Goal: Information Seeking & Learning: Learn about a topic

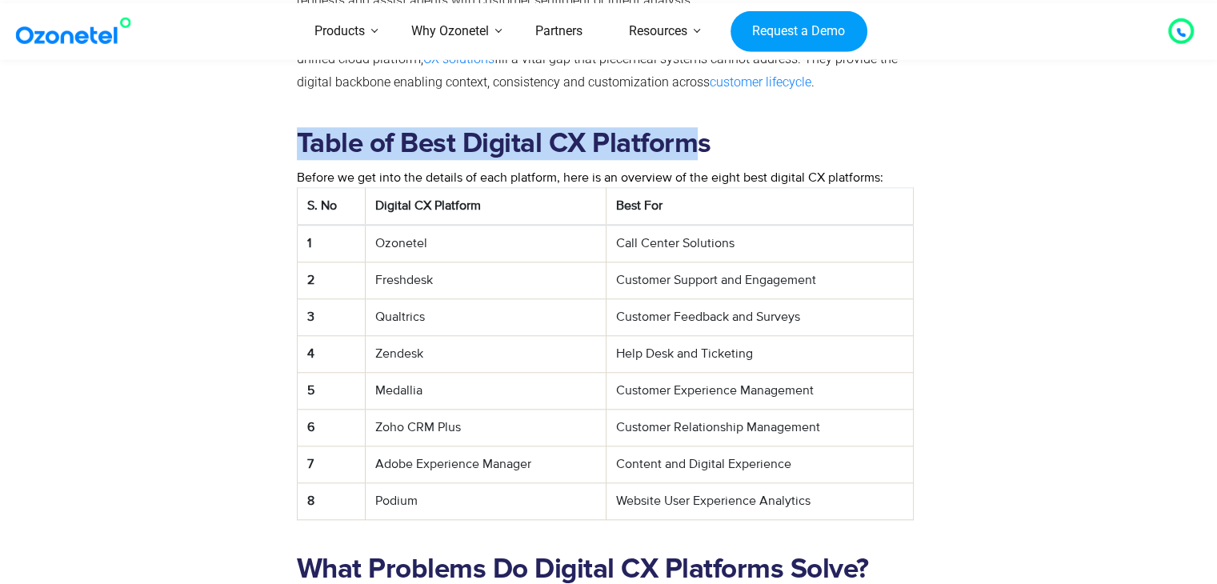
drag, startPoint x: 327, startPoint y: 145, endPoint x: 752, endPoint y: 140, distance: 425.0
click at [736, 140] on div "Table of Best Digital CX Platforms Before we get into the details of each platf…" at bounding box center [609, 328] width 1024 height 426
click at [774, 140] on h2 "Table of Best Digital CX Platforms" at bounding box center [606, 143] width 618 height 33
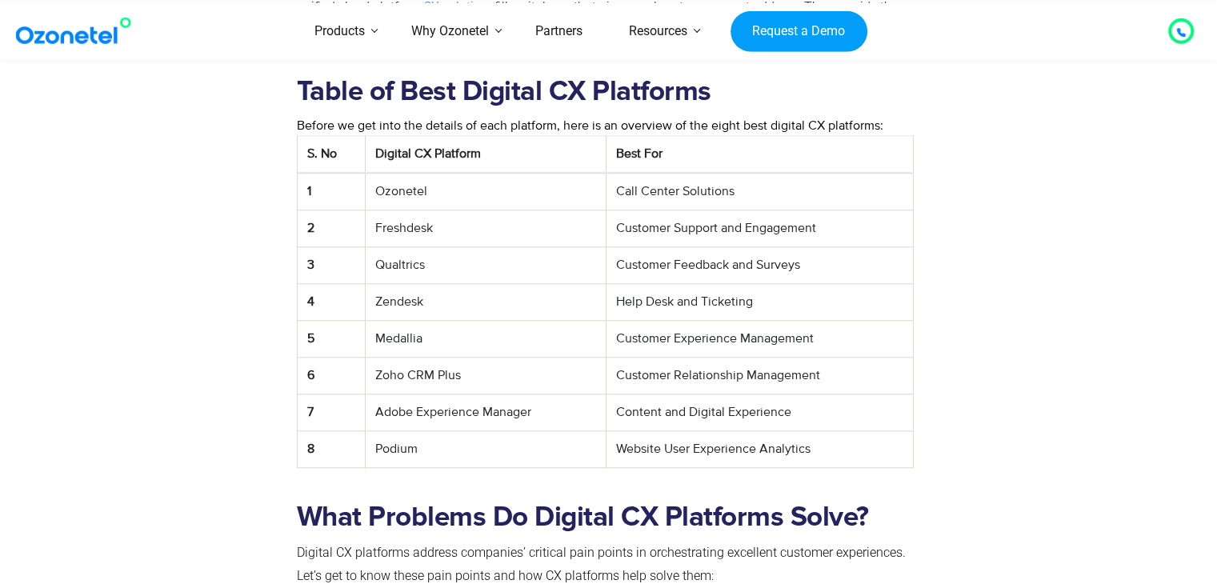
scroll to position [1601, 0]
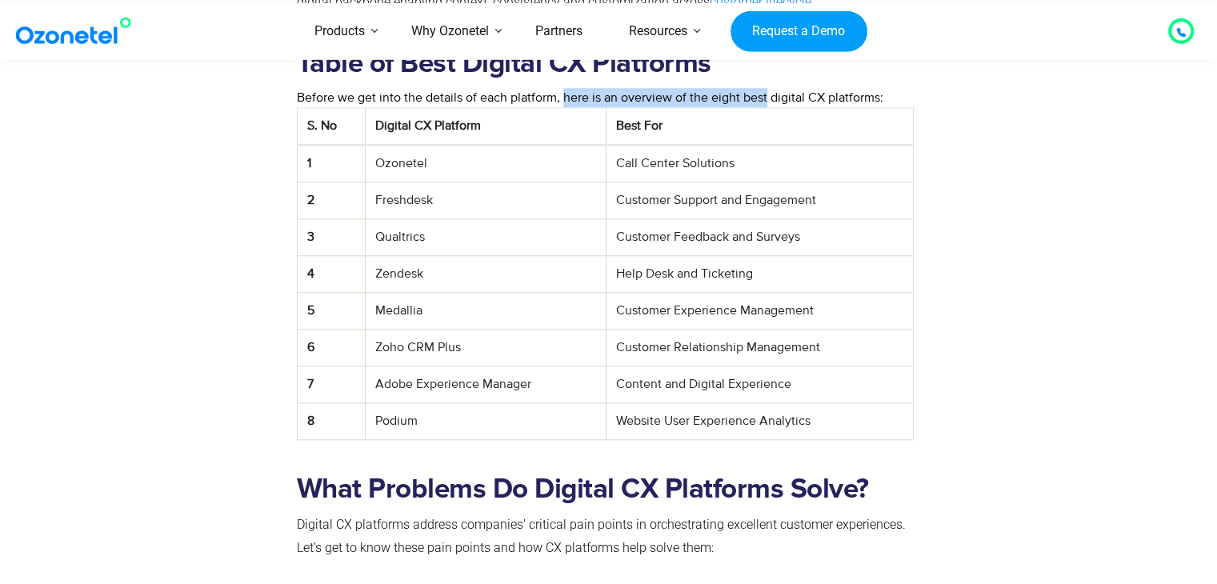
drag, startPoint x: 630, startPoint y: 95, endPoint x: 815, endPoint y: 94, distance: 185.7
click at [775, 95] on span "Before we get into the details of each platform, here is an overview of the eig…" at bounding box center [590, 98] width 587 height 16
click at [819, 94] on span "Before we get into the details of each platform, here is an overview of the eig…" at bounding box center [590, 98] width 587 height 16
click at [752, 202] on td "Customer Support and Engagement" at bounding box center [760, 200] width 307 height 37
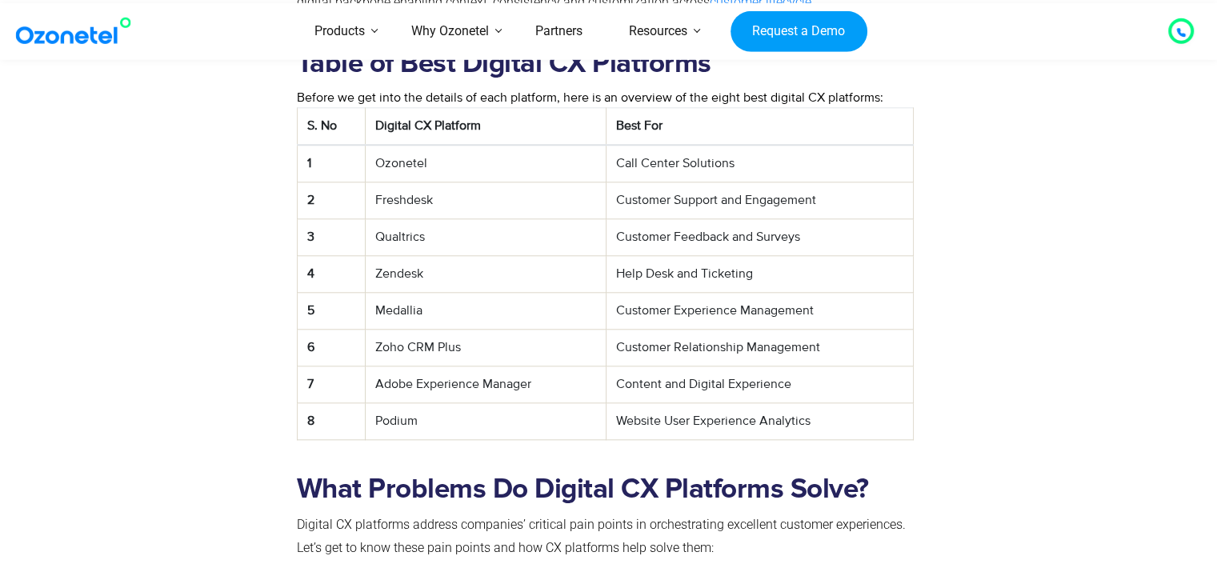
click at [719, 239] on td "Customer Feedback and Surveys" at bounding box center [760, 237] width 307 height 37
click at [683, 284] on td "Help Desk and Ticketing" at bounding box center [760, 274] width 307 height 37
click at [693, 278] on td "Help Desk and Ticketing" at bounding box center [760, 274] width 307 height 37
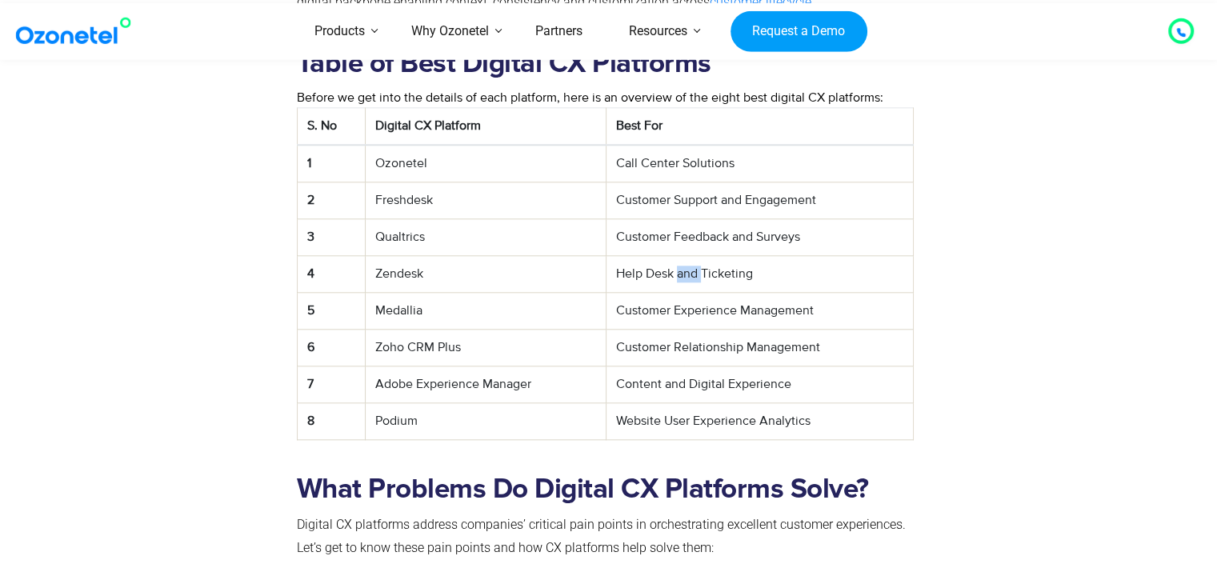
click at [693, 278] on td "Help Desk and Ticketing" at bounding box center [760, 274] width 307 height 37
click at [685, 311] on td "Customer Experience Management" at bounding box center [760, 311] width 307 height 37
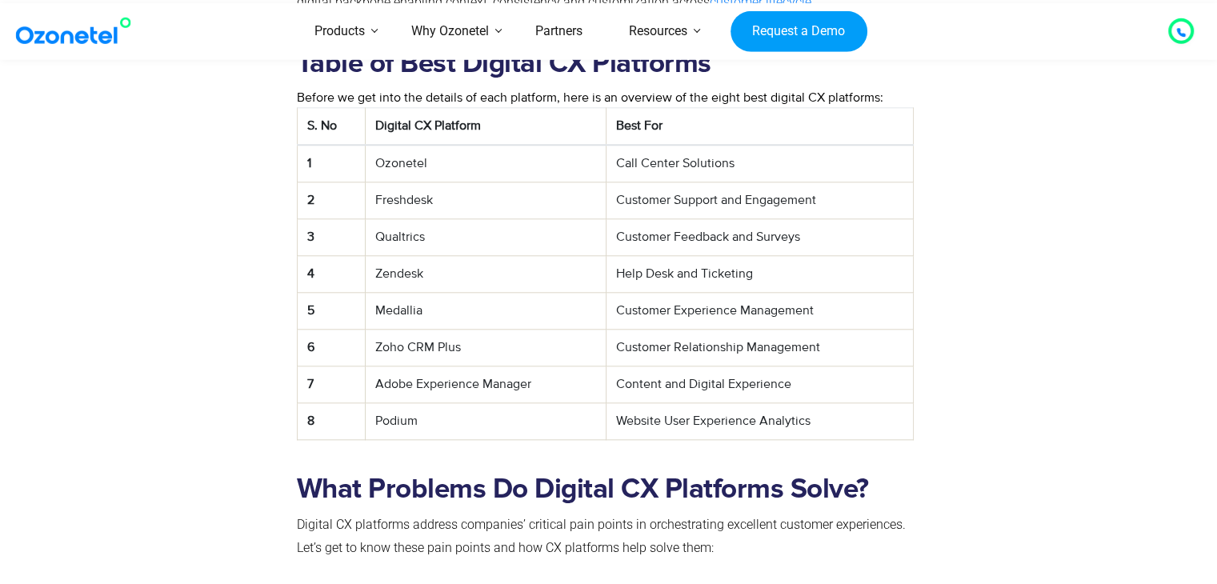
click at [706, 348] on td "Customer Relationship Management" at bounding box center [760, 348] width 307 height 37
click at [699, 377] on td "Content and Digital Experience" at bounding box center [760, 385] width 307 height 37
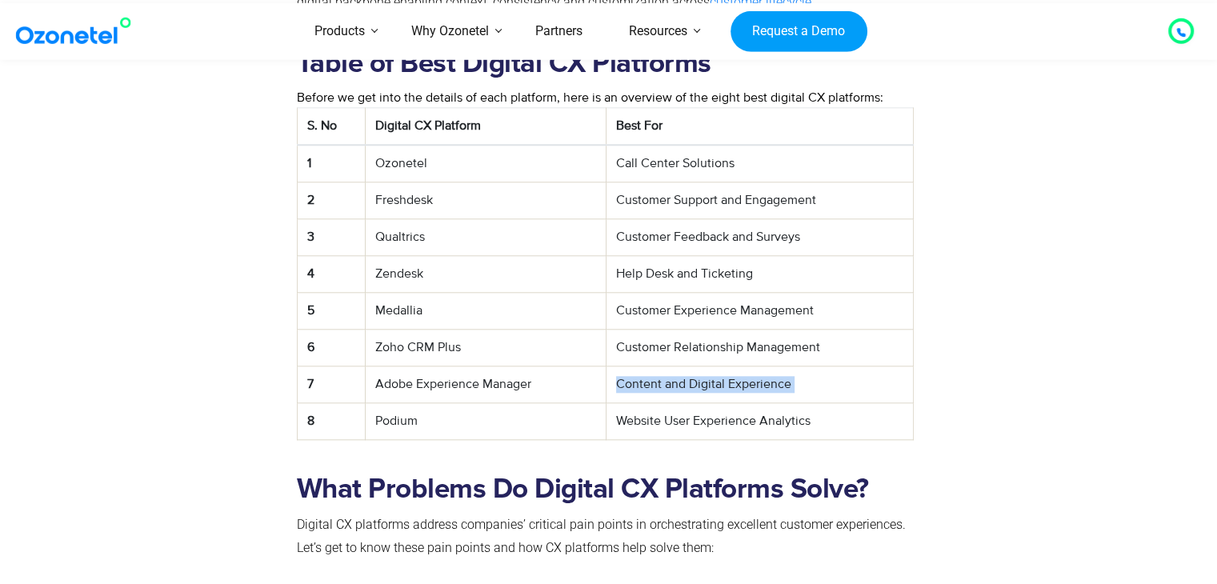
click at [699, 377] on td "Content and Digital Experience" at bounding box center [760, 385] width 307 height 37
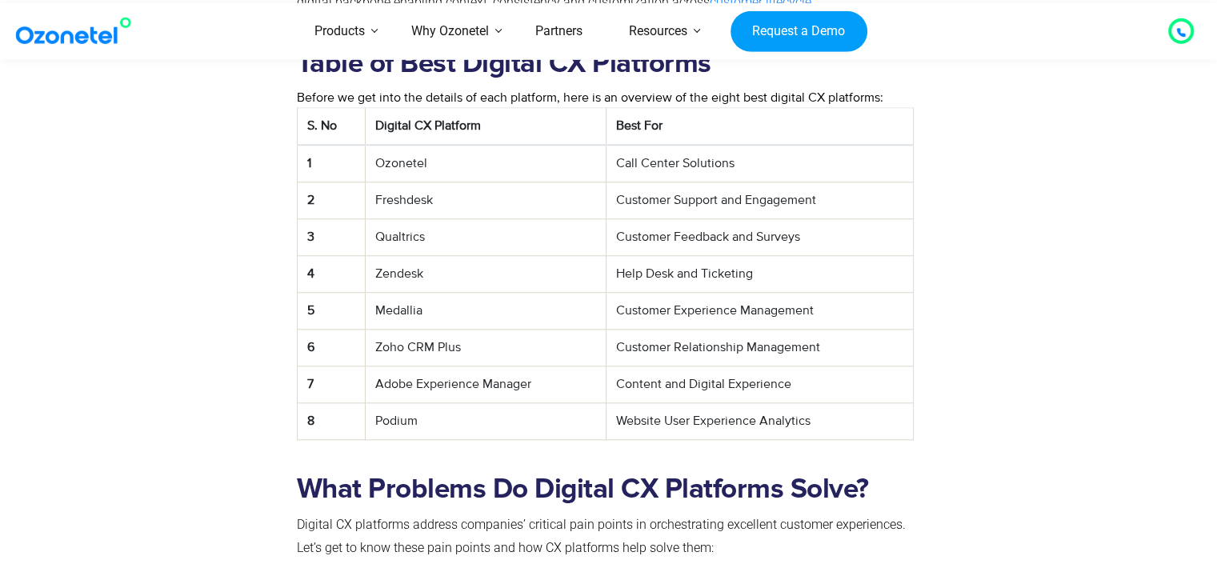
click at [833, 367] on td "Content and Digital Experience" at bounding box center [760, 385] width 307 height 37
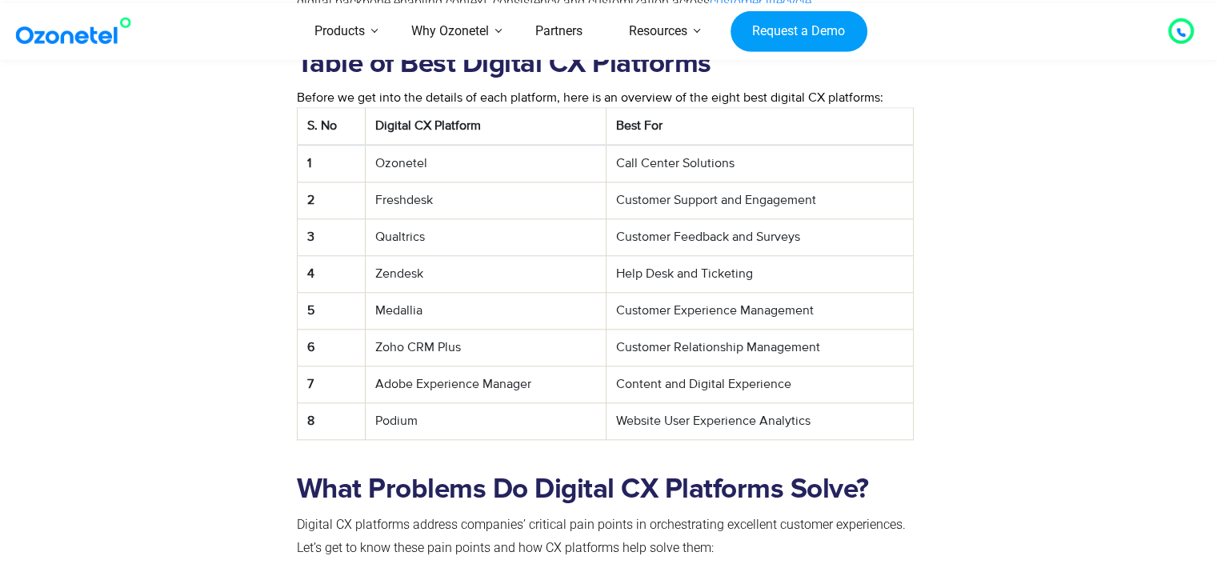
click at [912, 396] on td "Content and Digital Experience" at bounding box center [760, 385] width 307 height 37
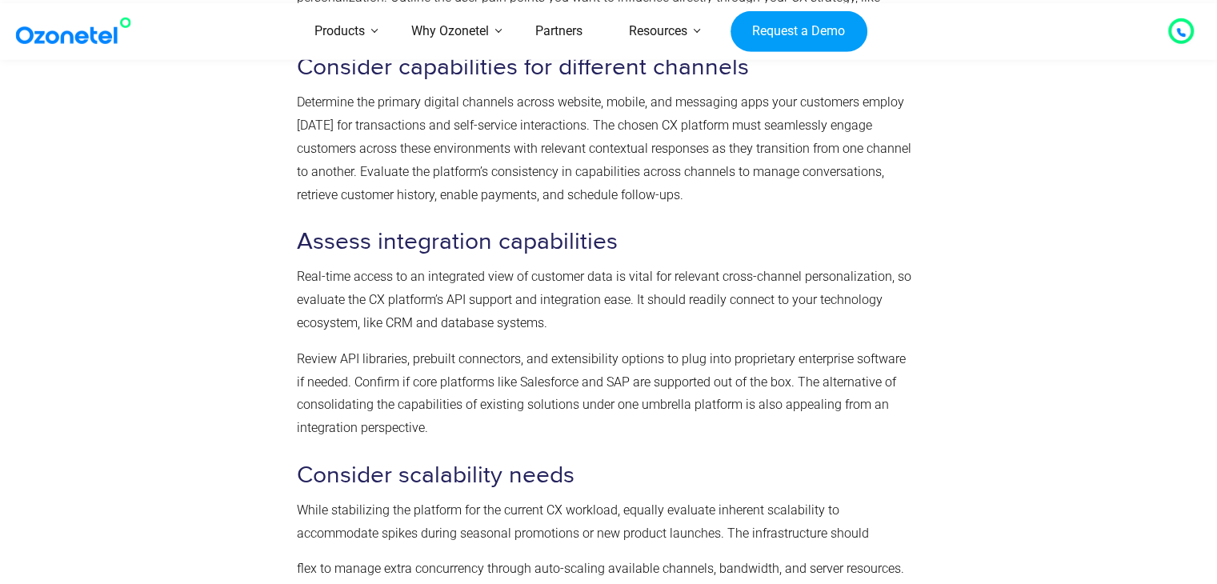
scroll to position [4316, 0]
